Goal: Transaction & Acquisition: Download file/media

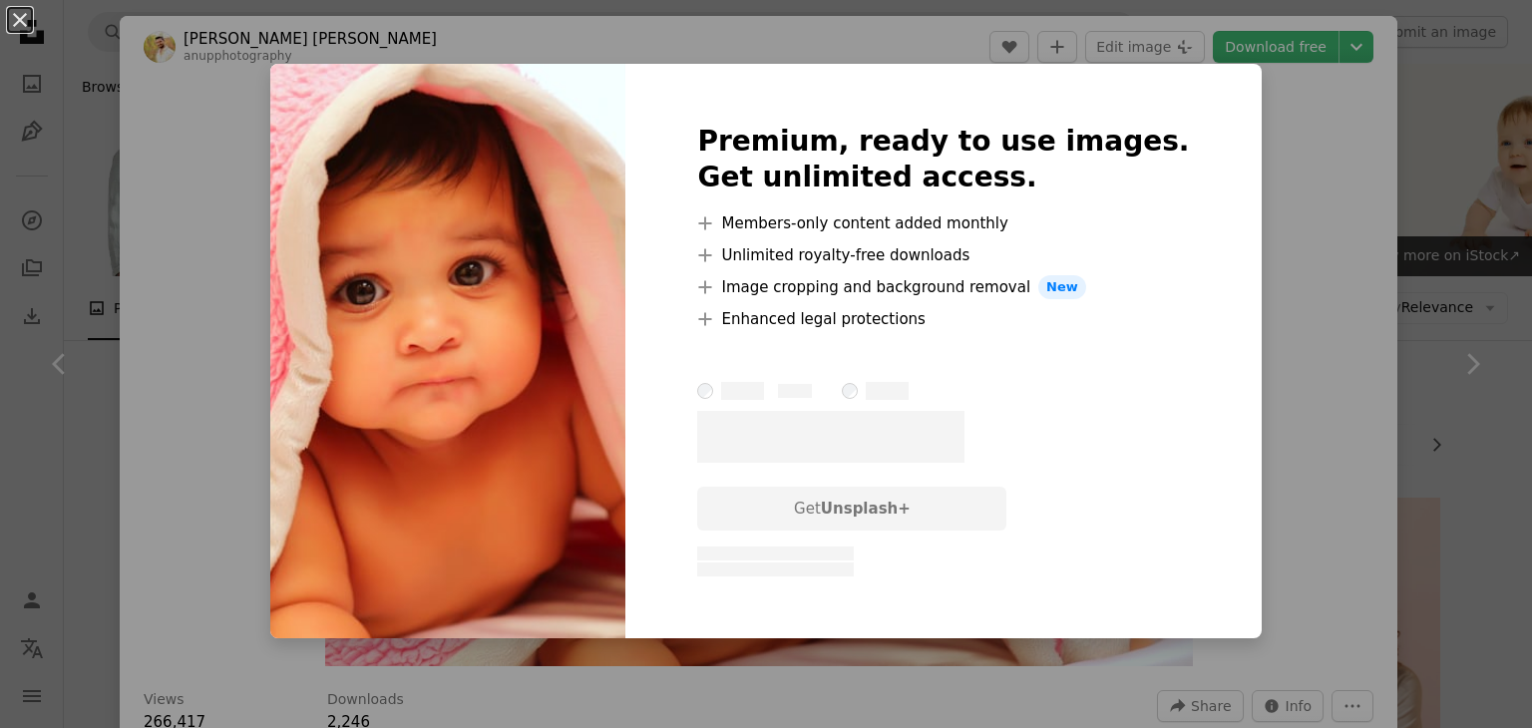
scroll to position [299, 0]
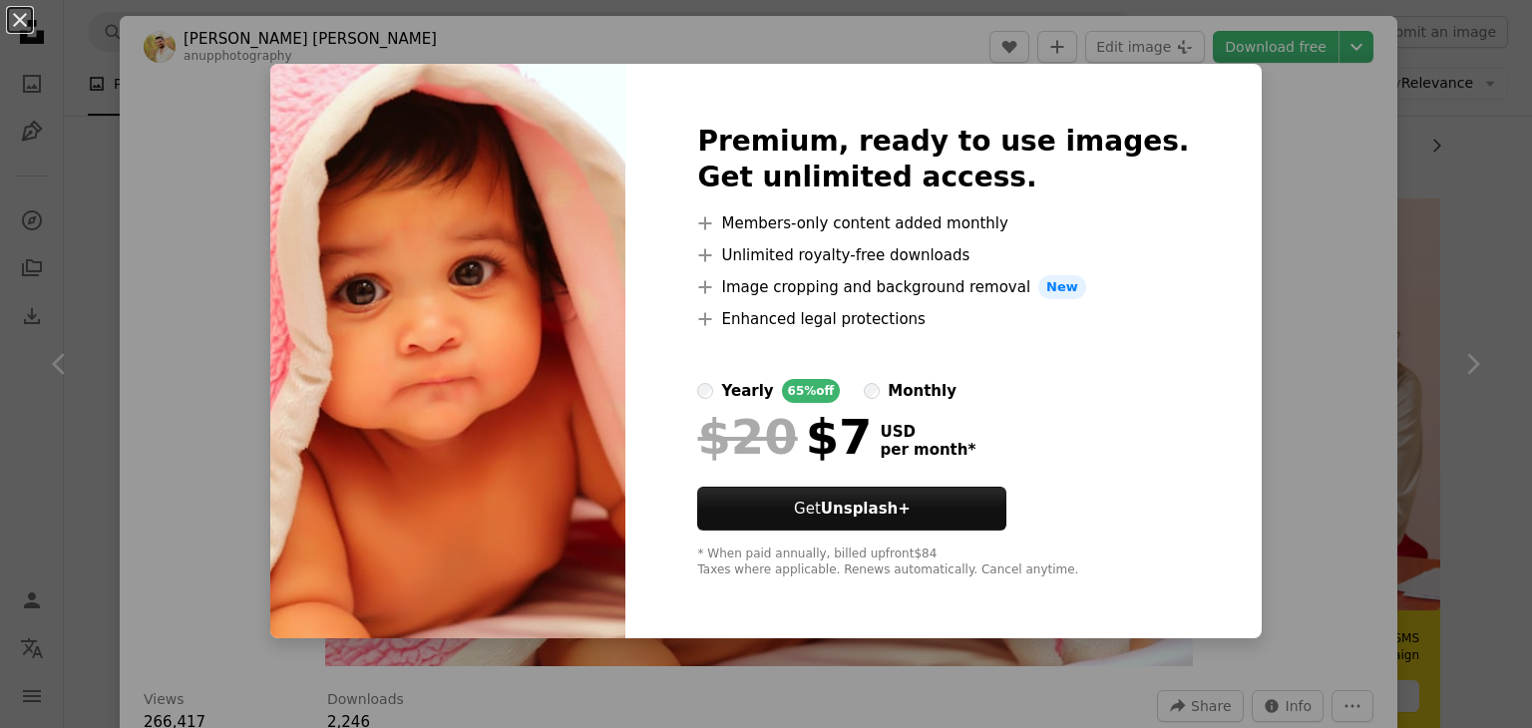
click at [1274, 101] on div "An X shape Premium, ready to use images. Get unlimited access. A plus sign Memb…" at bounding box center [766, 364] width 1532 height 728
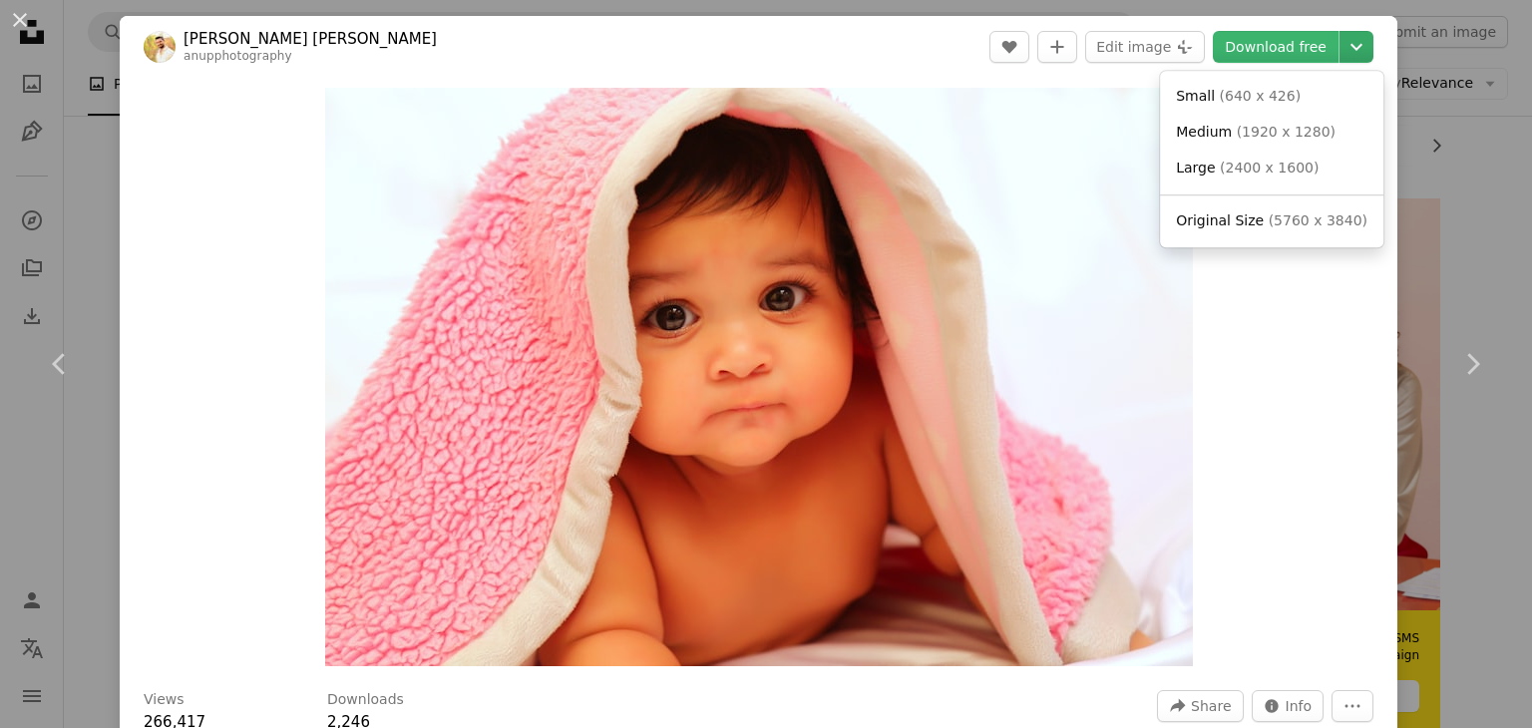
click at [1341, 51] on icon "Chevron down" at bounding box center [1357, 47] width 32 height 24
click at [1269, 228] on span "( 5760 x 3840 )" at bounding box center [1318, 220] width 99 height 16
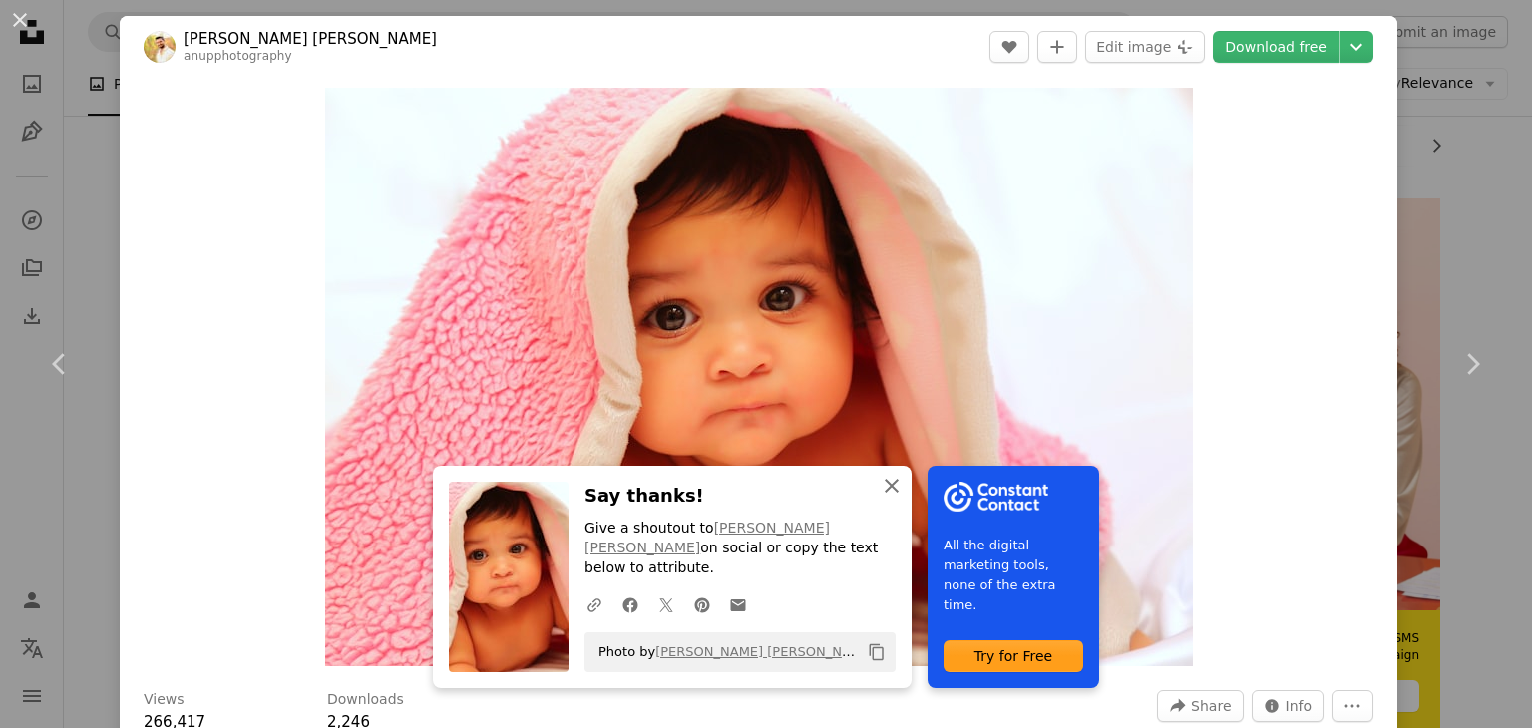
click at [880, 498] on icon "An X shape" at bounding box center [892, 486] width 24 height 24
